Goal: Task Accomplishment & Management: Complete application form

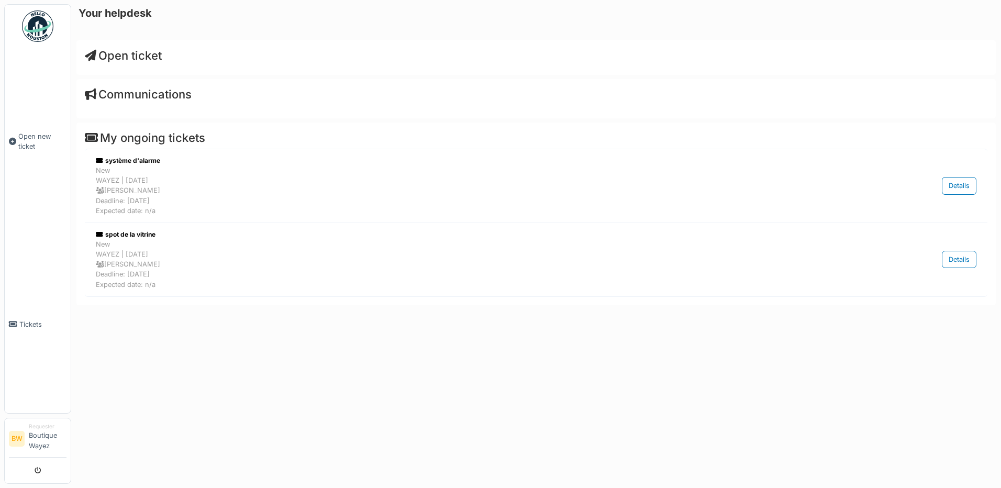
click at [134, 51] on span "Open ticket" at bounding box center [123, 56] width 77 height 14
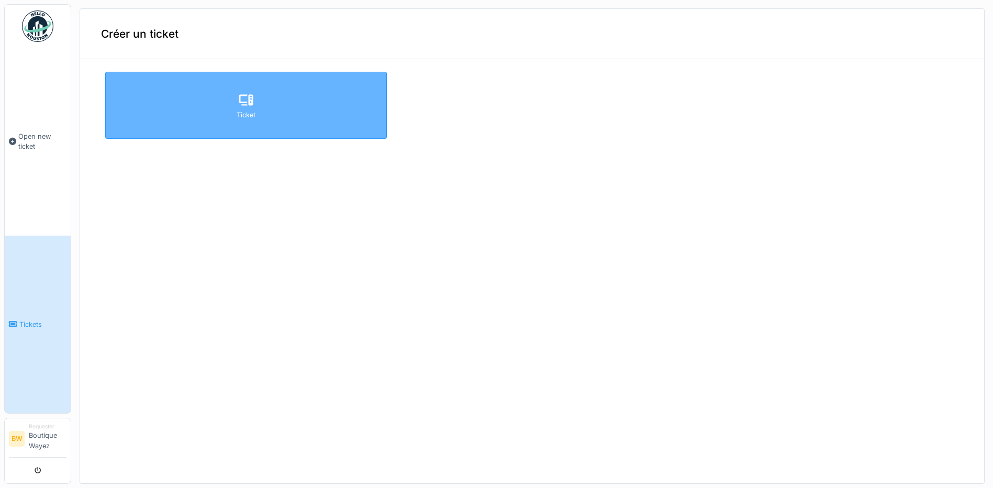
click at [259, 118] on div "Ticket" at bounding box center [246, 105] width 282 height 67
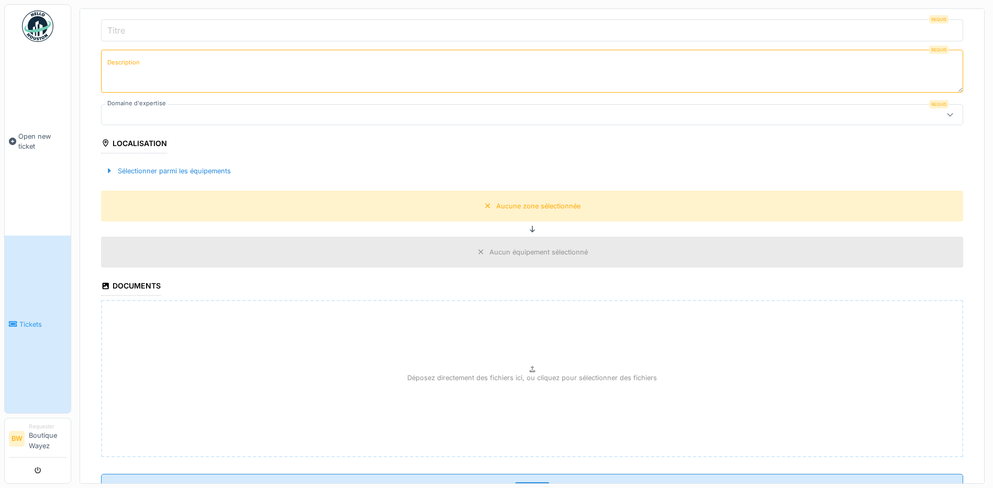
scroll to position [180, 0]
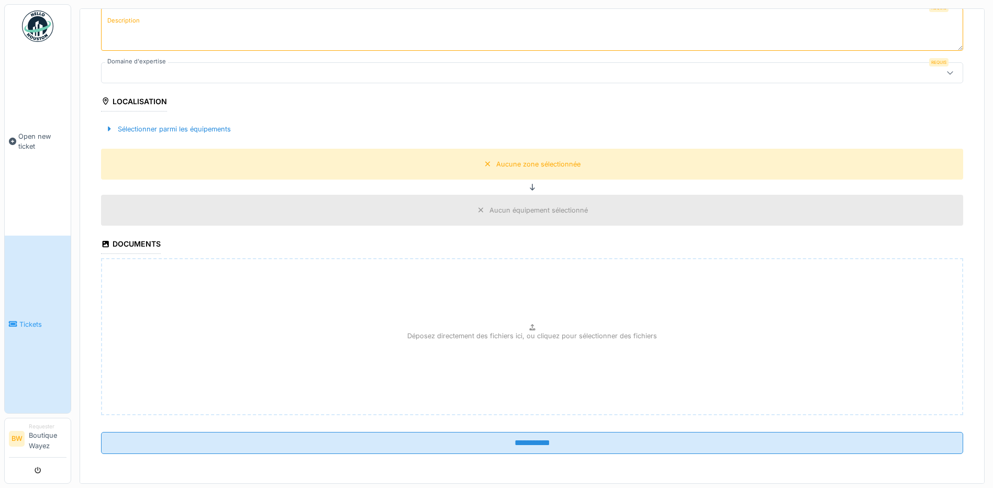
click at [521, 336] on p "Déposez directement des fichiers ici, ou cliquez pour sélectionner des fichiers" at bounding box center [532, 336] width 250 height 10
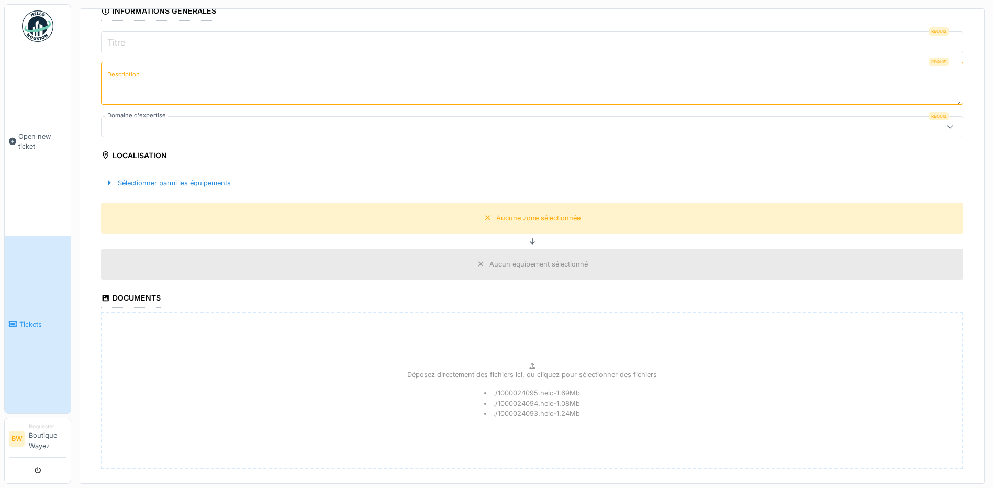
scroll to position [75, 0]
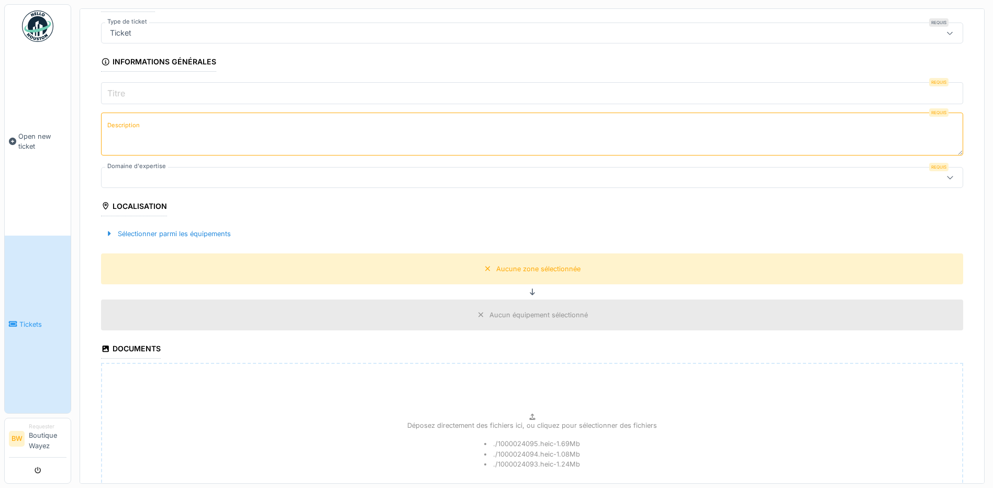
click at [138, 96] on input "Titre" at bounding box center [532, 93] width 862 height 22
click at [141, 96] on input "Titre" at bounding box center [532, 93] width 862 height 22
click at [114, 136] on textarea "Description" at bounding box center [532, 134] width 862 height 43
click at [161, 95] on input "Titre" at bounding box center [532, 93] width 862 height 22
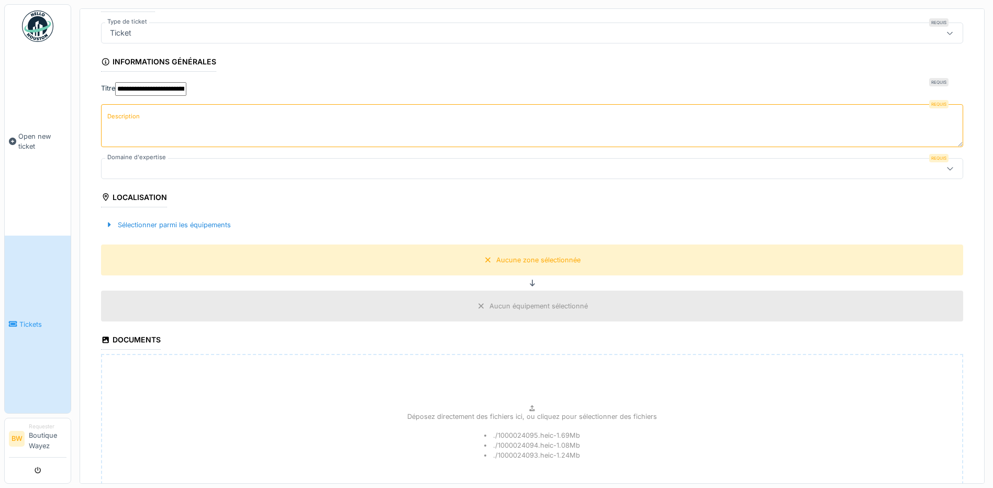
type input "**********"
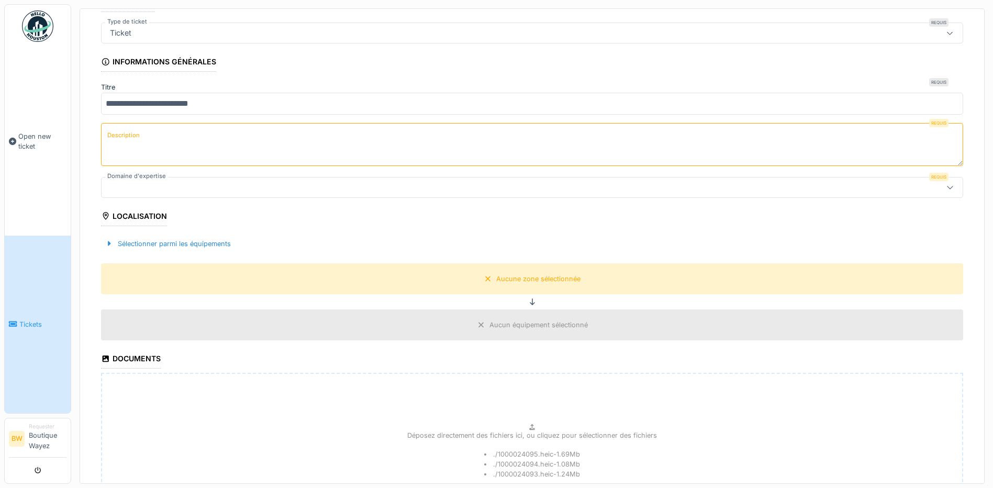
click at [254, 123] on textarea "Description" at bounding box center [532, 144] width 862 height 43
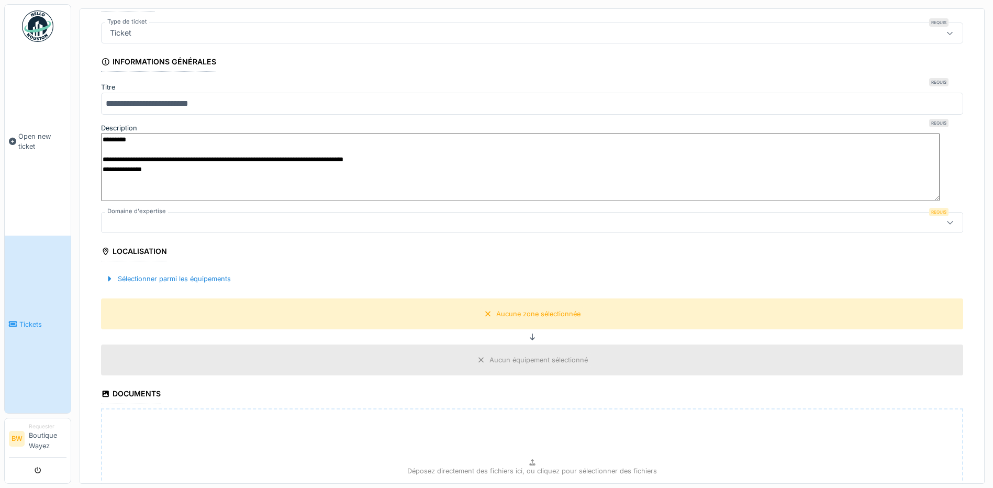
scroll to position [0, 0]
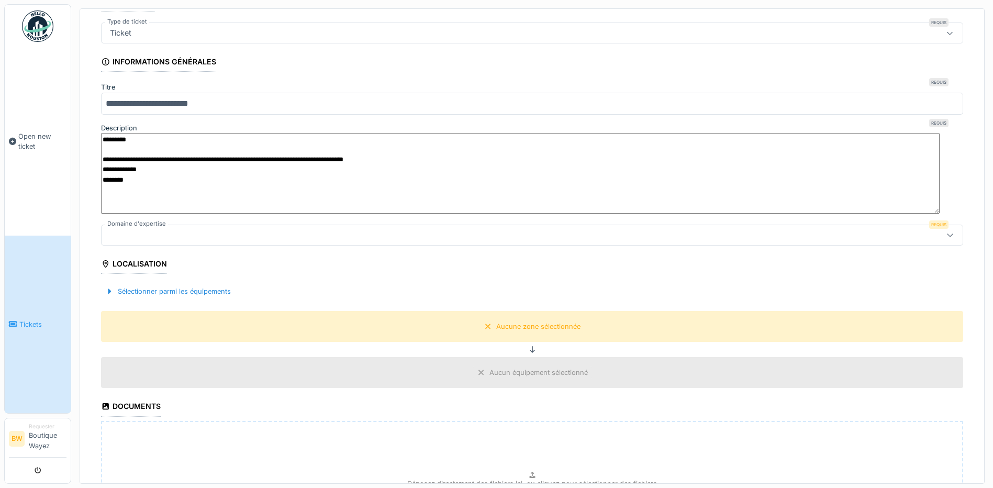
drag, startPoint x: 304, startPoint y: 152, endPoint x: 473, endPoint y: 160, distance: 168.8
click at [473, 160] on textarea "**********" at bounding box center [520, 173] width 839 height 81
click at [469, 175] on textarea "**********" at bounding box center [520, 173] width 839 height 81
drag, startPoint x: 465, startPoint y: 148, endPoint x: 304, endPoint y: 155, distance: 160.9
click at [304, 155] on textarea "**********" at bounding box center [520, 173] width 839 height 81
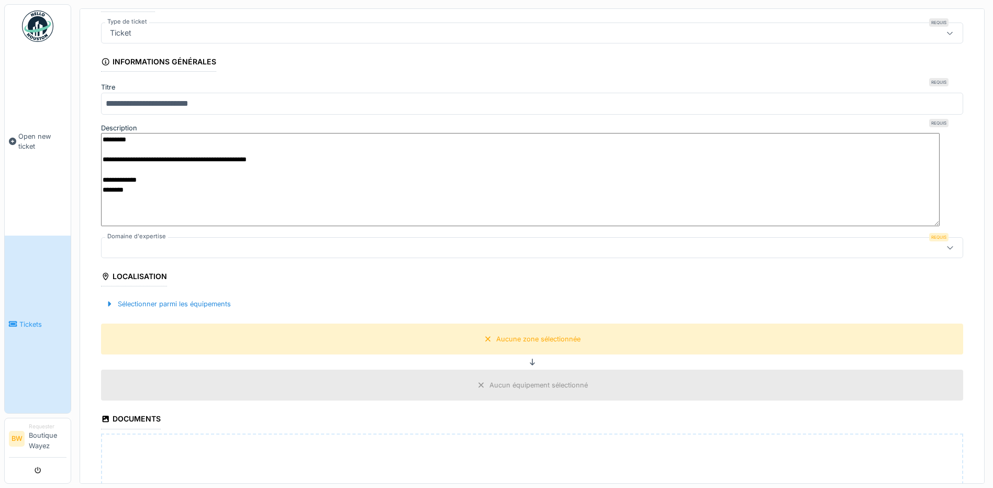
type textarea "**********"
click at [153, 242] on div at bounding box center [485, 248] width 759 height 12
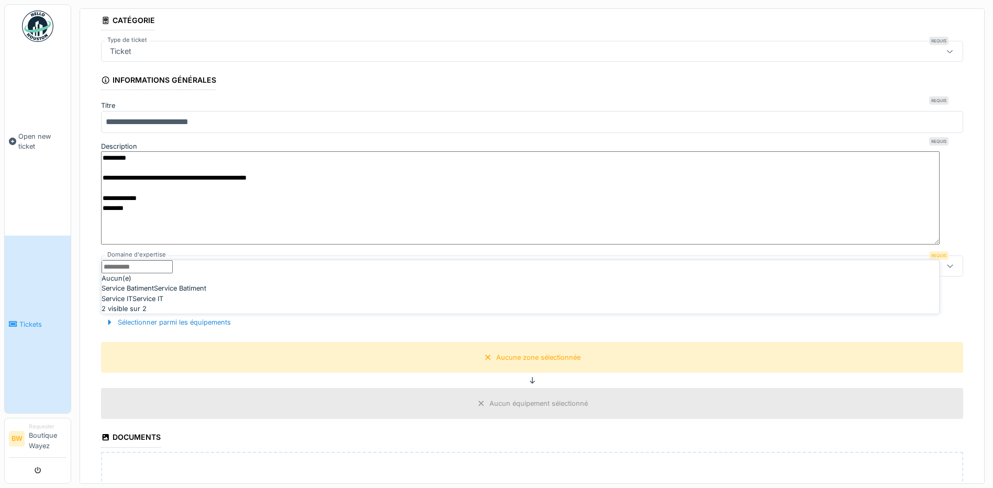
scroll to position [4, 0]
click at [170, 293] on div "Service Batiment Service Batiment" at bounding box center [521, 288] width 838 height 10
type input "***"
click at [116, 315] on div "Sélectionner parmi les équipements" at bounding box center [168, 322] width 134 height 14
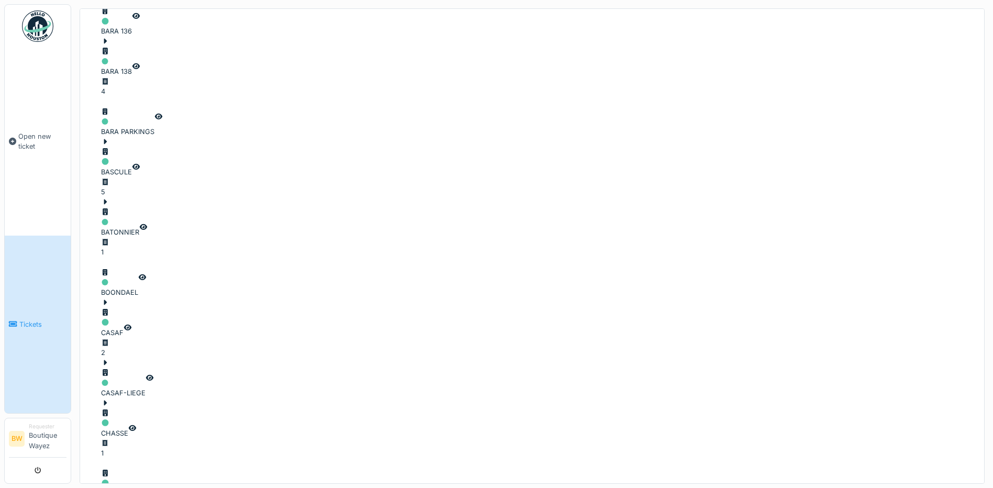
scroll to position [581, 0]
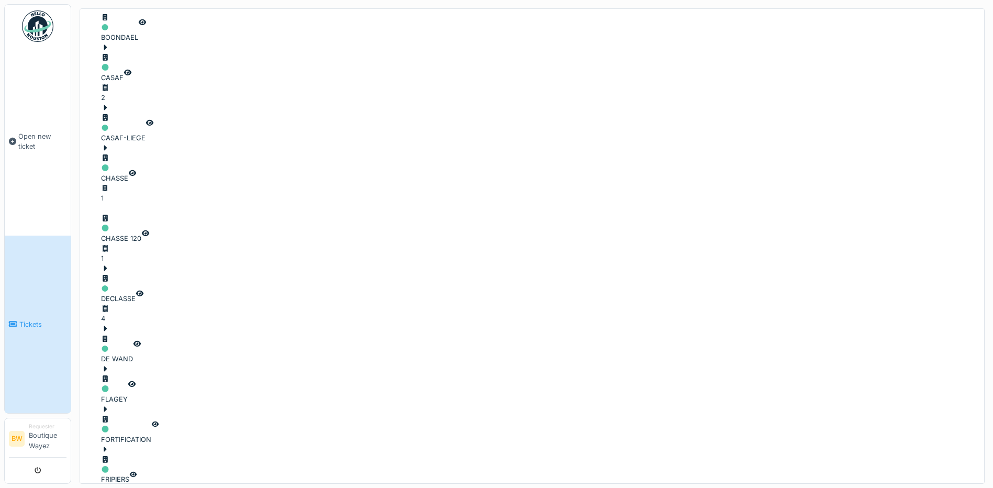
scroll to position [843, 0]
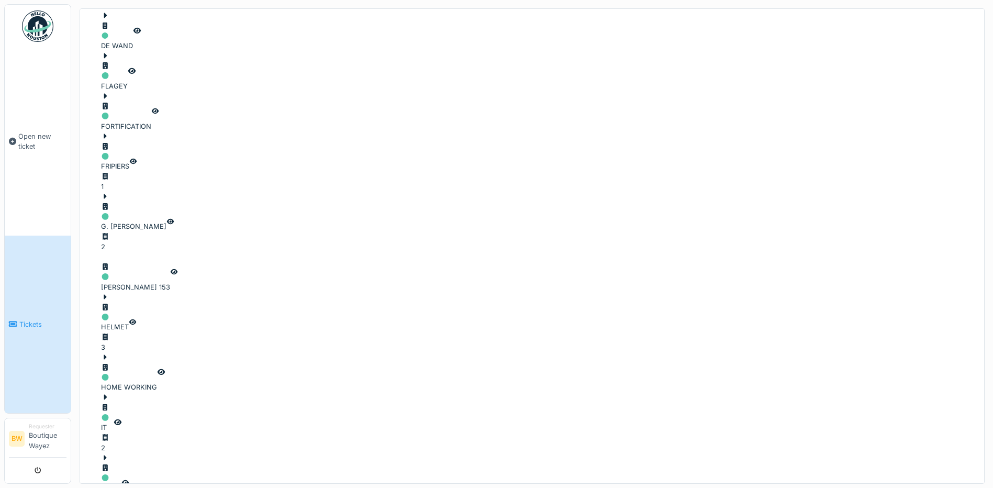
scroll to position [1157, 0]
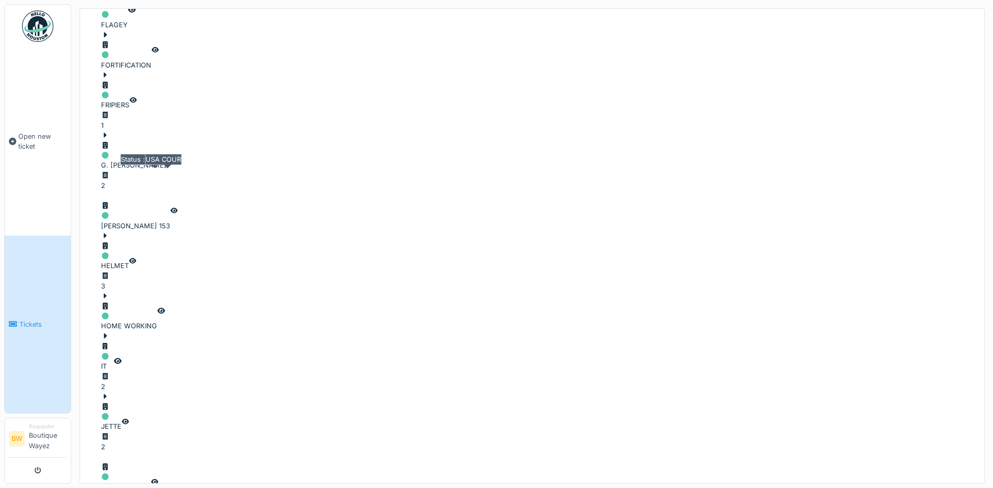
scroll to position [1419, 0]
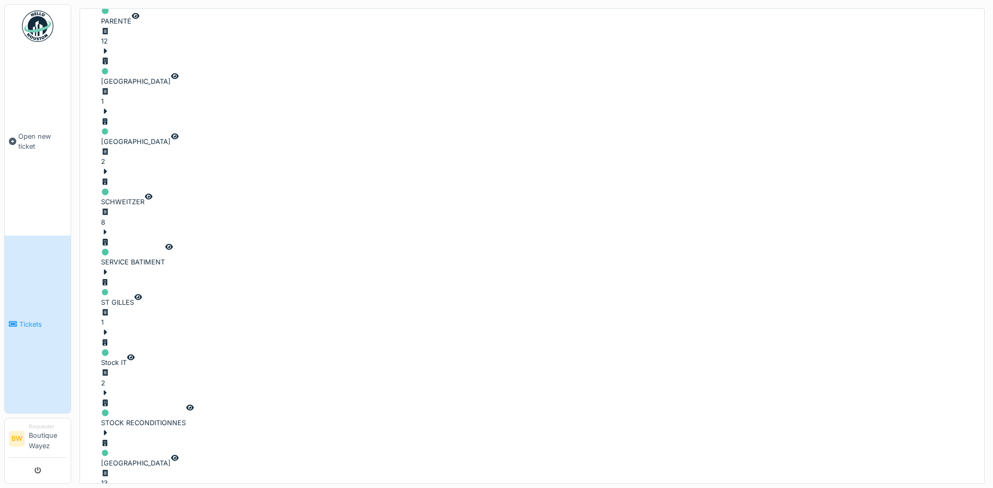
scroll to position [2571, 0]
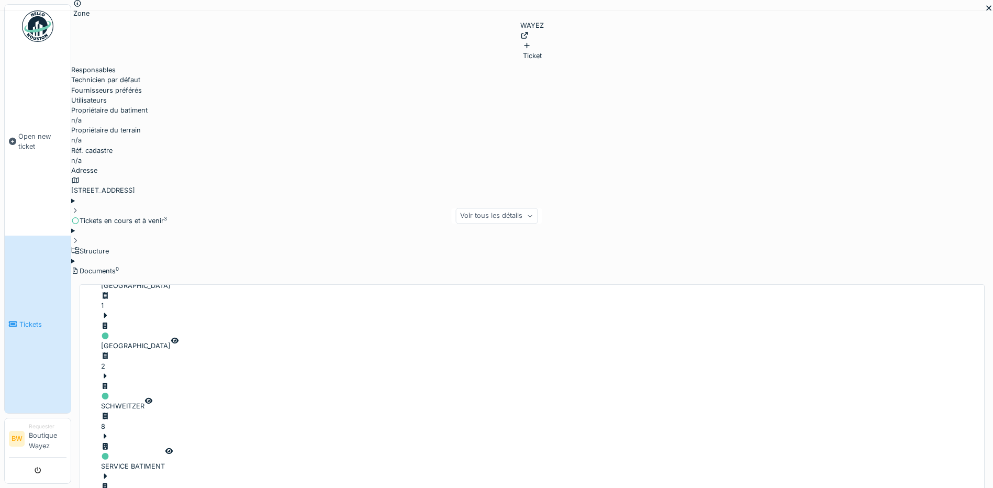
click at [77, 243] on icon at bounding box center [75, 240] width 3 height 5
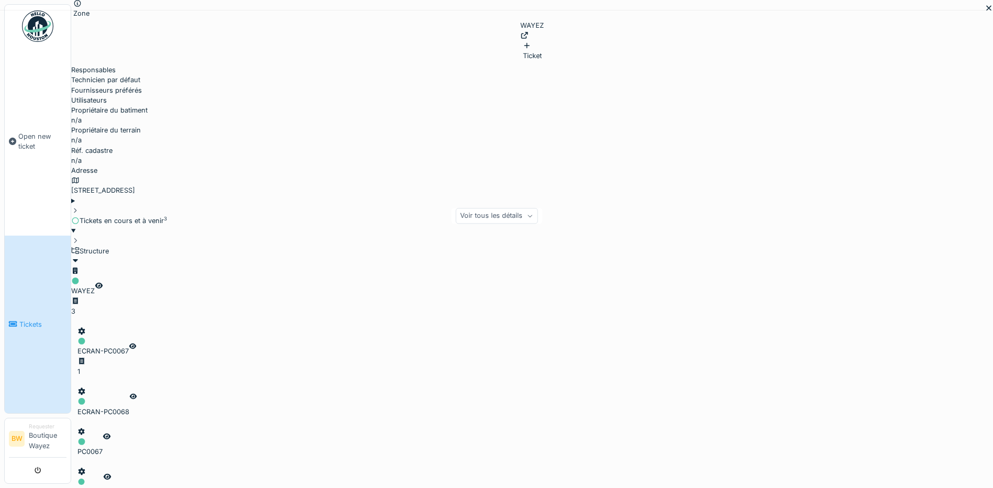
click at [80, 244] on icon at bounding box center [75, 240] width 8 height 7
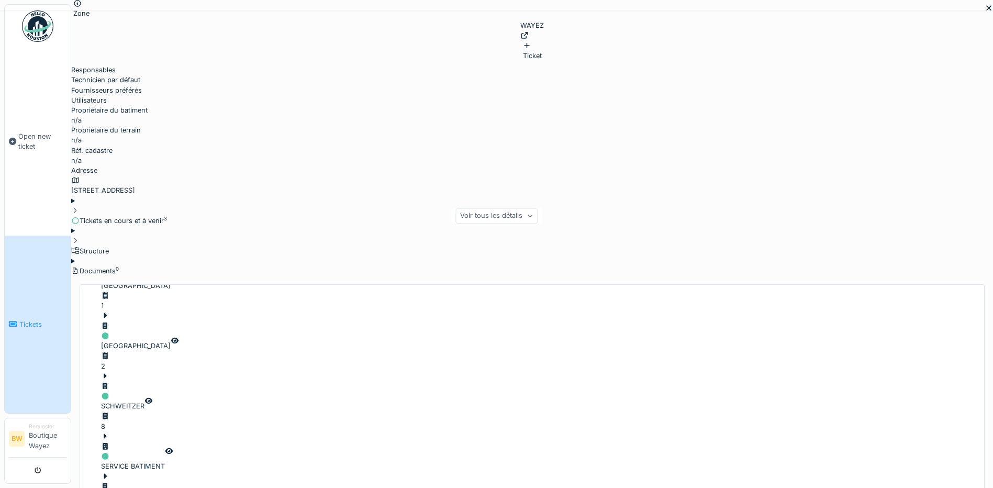
click at [80, 274] on icon at bounding box center [75, 271] width 8 height 7
click at [969, 20] on div "Zone WAYEZ Ticket Responsables Technicien par défaut Fournisseurs préférés Util…" at bounding box center [532, 137] width 922 height 278
click at [985, 12] on icon at bounding box center [989, 8] width 8 height 7
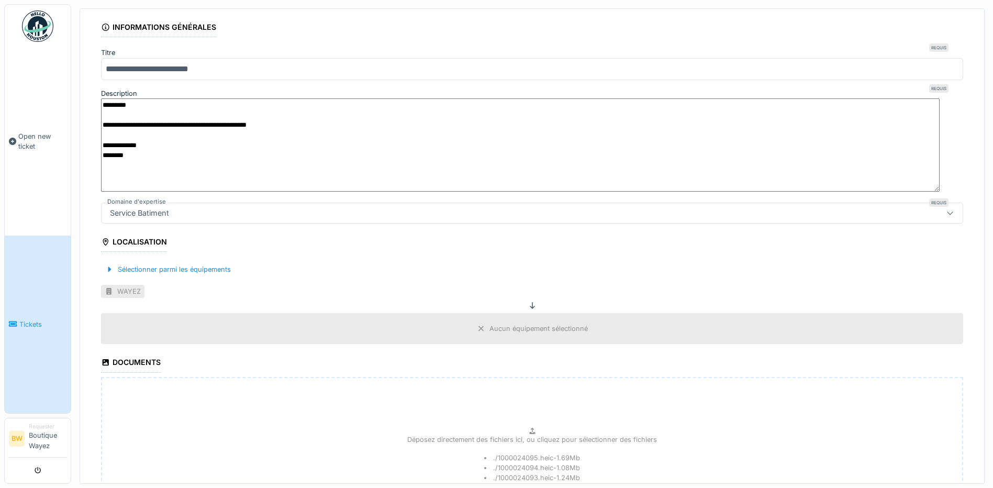
scroll to position [230, 0]
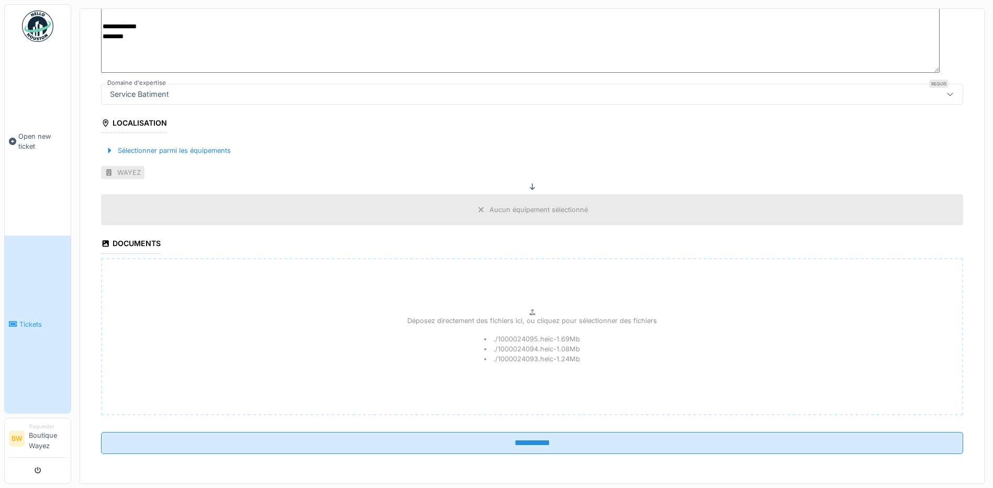
click at [496, 208] on div "Aucun équipement sélectionné" at bounding box center [539, 210] width 98 height 10
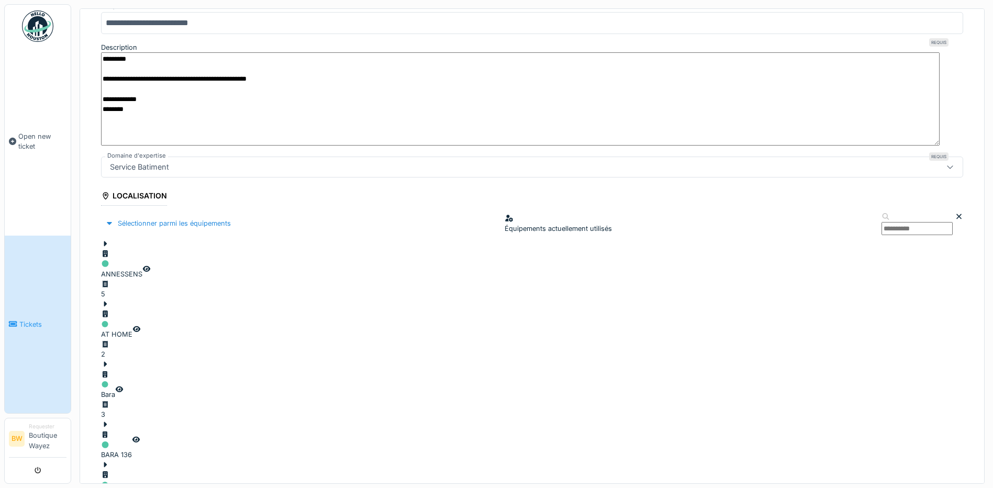
scroll to position [152, 0]
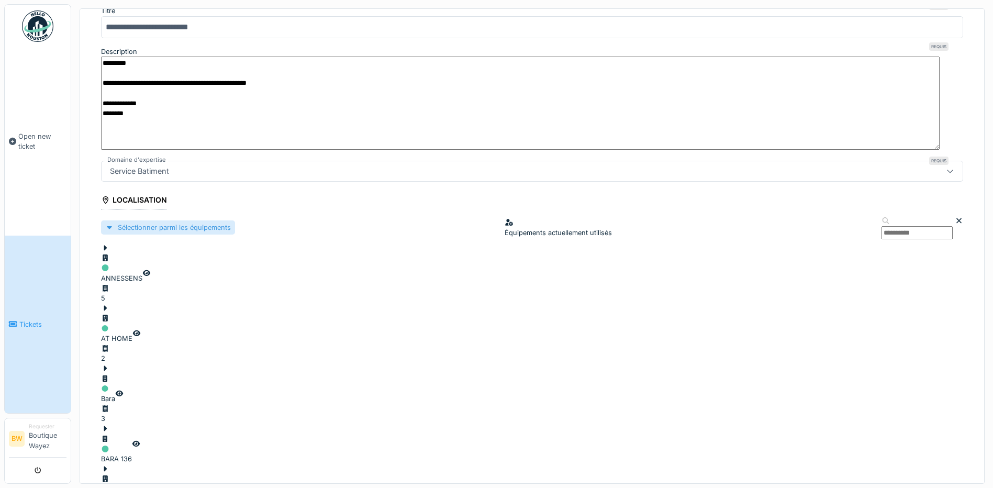
click at [138, 220] on div "Sélectionner parmi les équipements" at bounding box center [168, 227] width 134 height 14
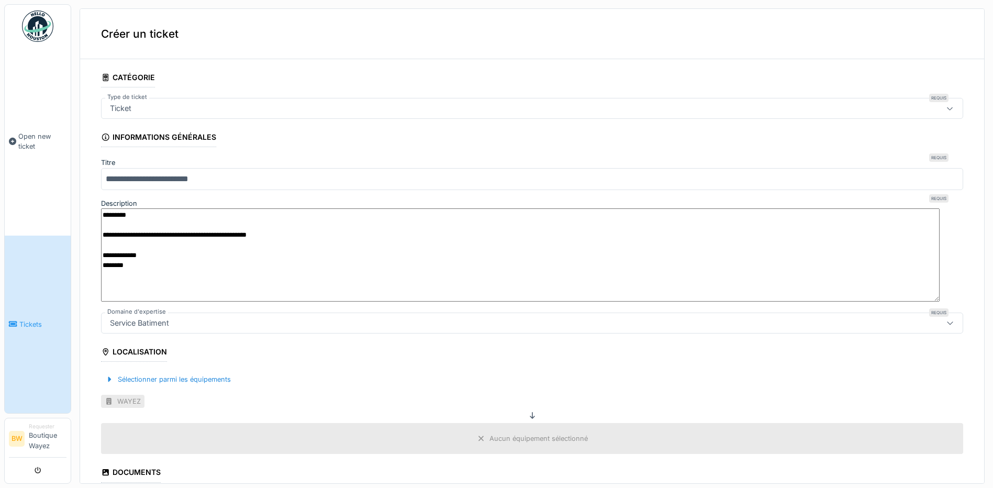
scroll to position [0, 0]
click at [946, 108] on icon at bounding box center [950, 108] width 8 height 7
click at [947, 108] on icon at bounding box center [950, 108] width 6 height 3
click at [946, 108] on icon at bounding box center [950, 108] width 8 height 7
click at [159, 146] on div "Ticket" at bounding box center [521, 141] width 838 height 10
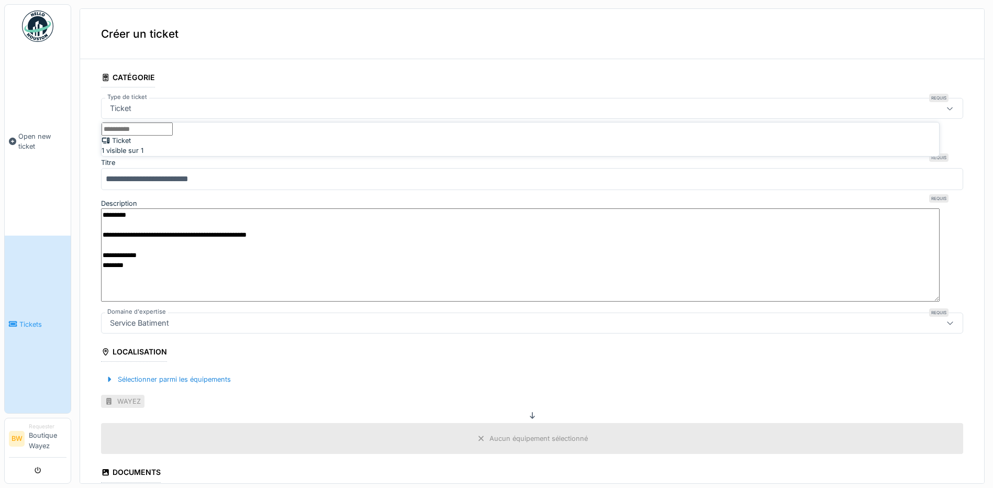
click at [173, 136] on input "Type de ticket" at bounding box center [137, 129] width 71 height 13
type input "******"
click at [204, 57] on div "Créer un ticket" at bounding box center [532, 34] width 904 height 50
click at [218, 173] on input "**********" at bounding box center [532, 179] width 862 height 22
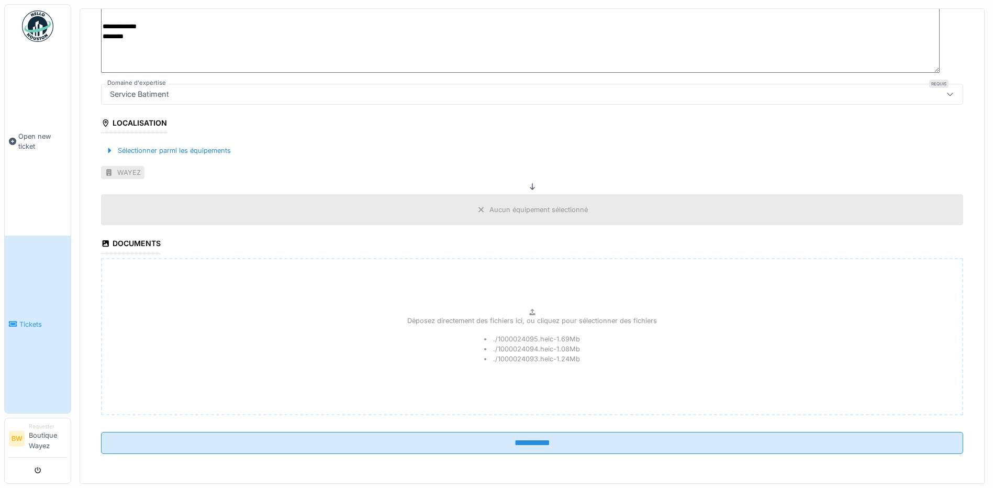
scroll to position [230, 0]
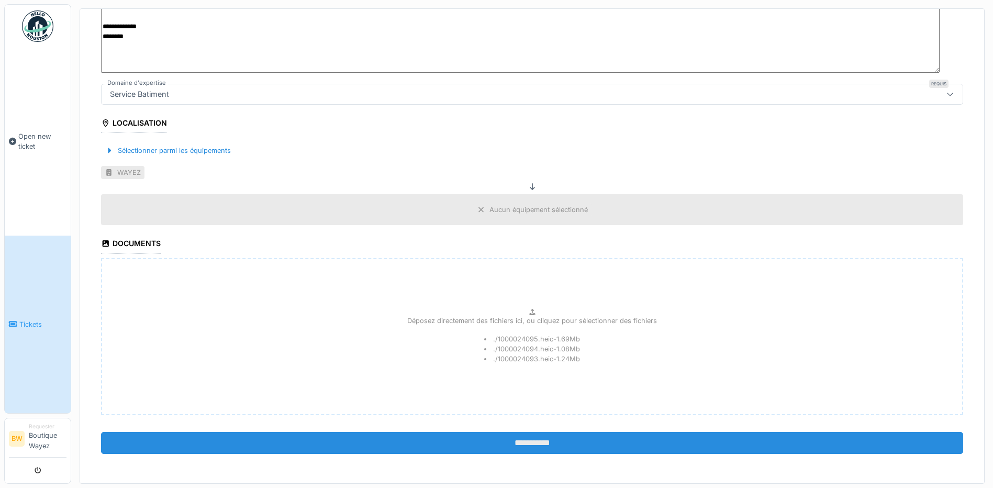
click at [507, 447] on input "**********" at bounding box center [532, 443] width 862 height 22
